Goal: Check status: Check status

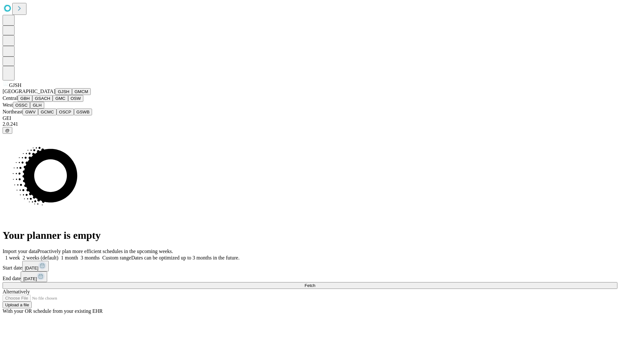
click at [55, 95] on button "GJSH" at bounding box center [63, 91] width 17 height 7
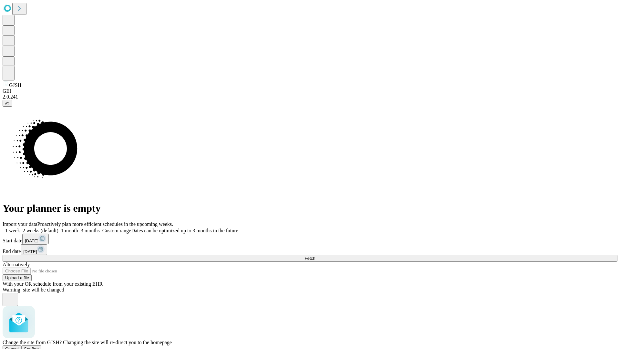
click at [39, 346] on span "Confirm" at bounding box center [31, 348] width 15 height 5
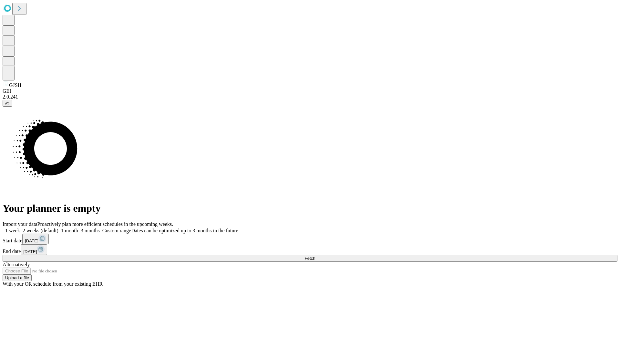
click at [78, 228] on label "1 month" at bounding box center [68, 230] width 20 height 5
click at [315, 256] on span "Fetch" at bounding box center [310, 258] width 11 height 5
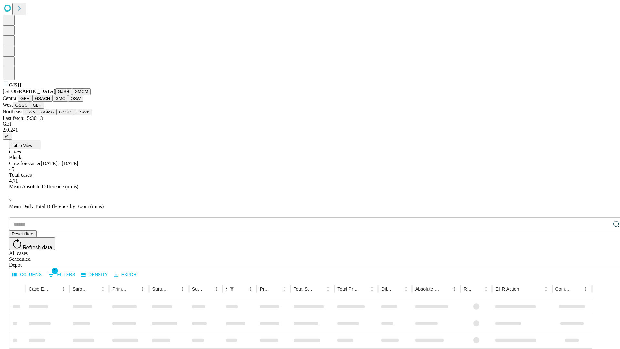
click at [72, 95] on button "GMCM" at bounding box center [81, 91] width 19 height 7
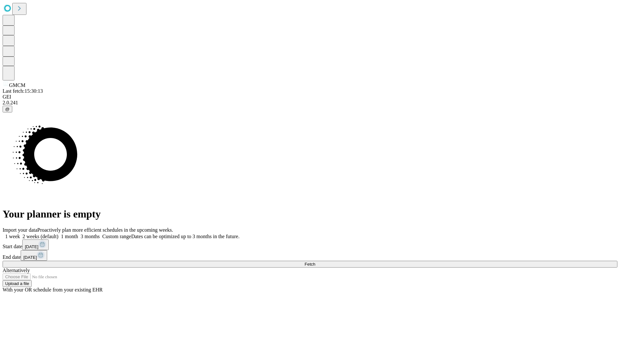
click at [78, 234] on label "1 month" at bounding box center [68, 236] width 20 height 5
click at [315, 262] on span "Fetch" at bounding box center [310, 264] width 11 height 5
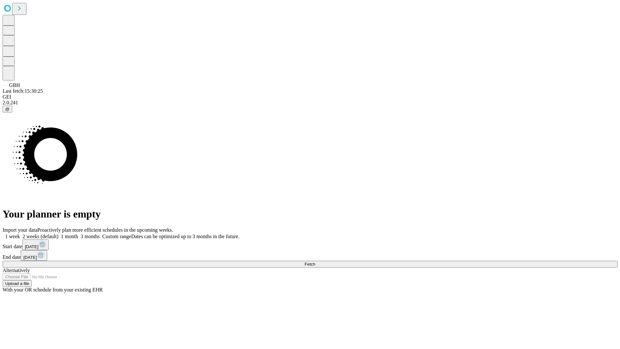
click at [78, 234] on label "1 month" at bounding box center [68, 236] width 20 height 5
click at [315, 262] on span "Fetch" at bounding box center [310, 264] width 11 height 5
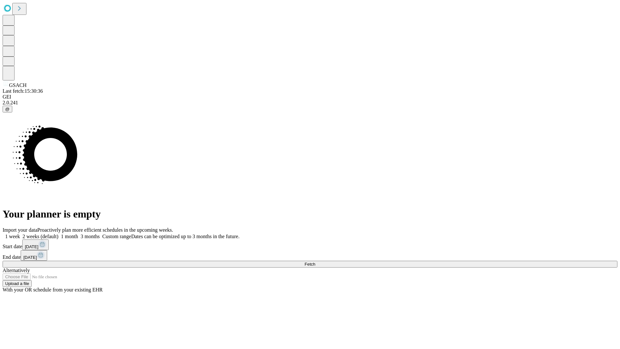
click at [78, 234] on label "1 month" at bounding box center [68, 236] width 20 height 5
click at [315, 262] on span "Fetch" at bounding box center [310, 264] width 11 height 5
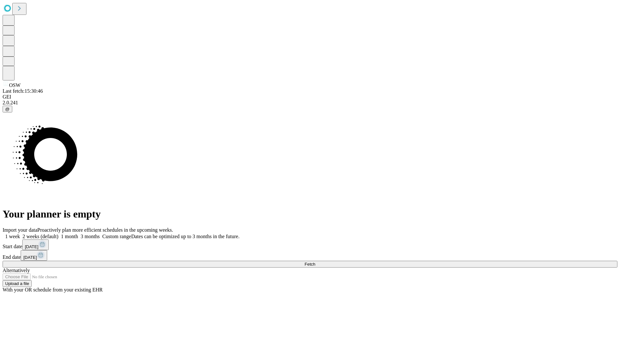
click at [78, 234] on label "1 month" at bounding box center [68, 236] width 20 height 5
click at [315, 262] on span "Fetch" at bounding box center [310, 264] width 11 height 5
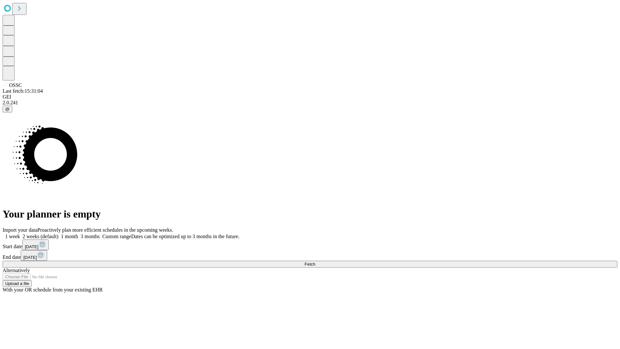
click at [315, 262] on span "Fetch" at bounding box center [310, 264] width 11 height 5
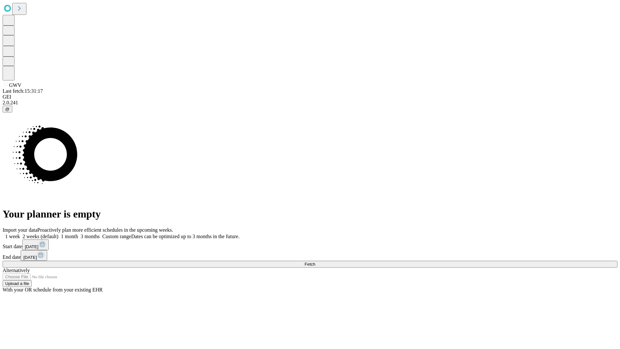
click at [78, 234] on label "1 month" at bounding box center [68, 236] width 20 height 5
click at [315, 262] on span "Fetch" at bounding box center [310, 264] width 11 height 5
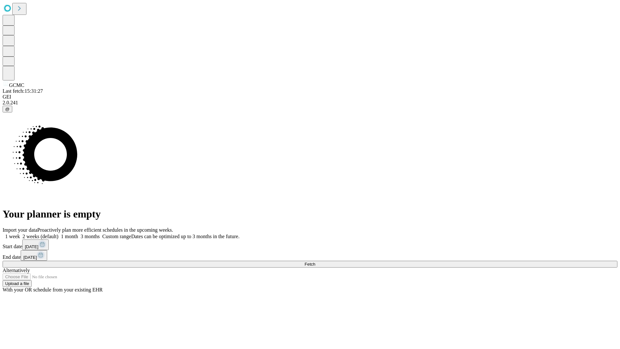
click at [78, 234] on label "1 month" at bounding box center [68, 236] width 20 height 5
click at [315, 262] on span "Fetch" at bounding box center [310, 264] width 11 height 5
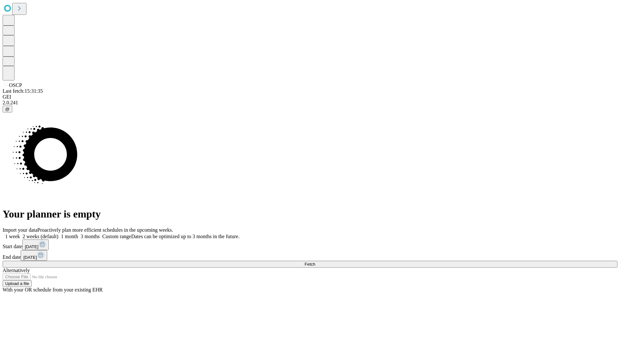
click at [78, 234] on label "1 month" at bounding box center [68, 236] width 20 height 5
click at [315, 262] on span "Fetch" at bounding box center [310, 264] width 11 height 5
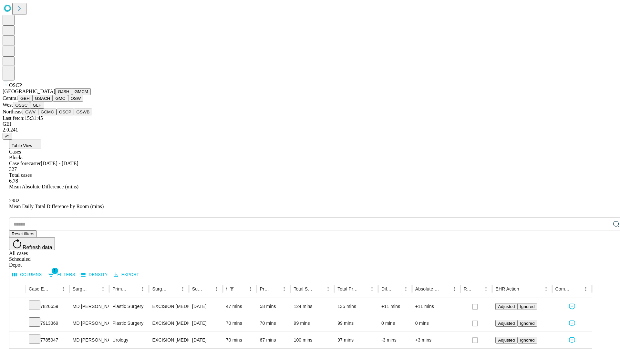
click at [74, 115] on button "GSWB" at bounding box center [83, 112] width 18 height 7
